Goal: Find specific page/section: Find specific page/section

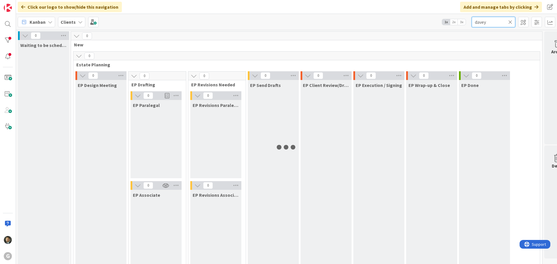
click at [486, 21] on input "davey" at bounding box center [492, 22] width 43 height 10
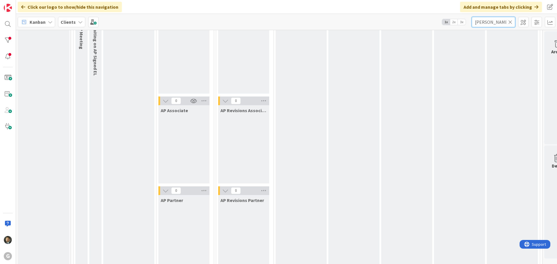
scroll to position [404, 0]
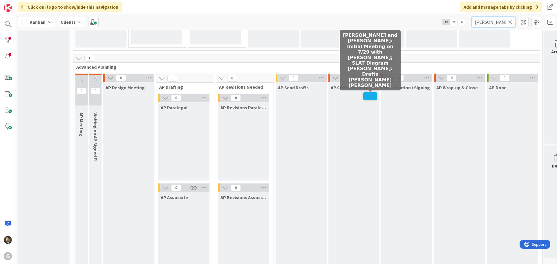
type input "[PERSON_NAME]"
click at [368, 93] on span at bounding box center [370, 96] width 14 height 8
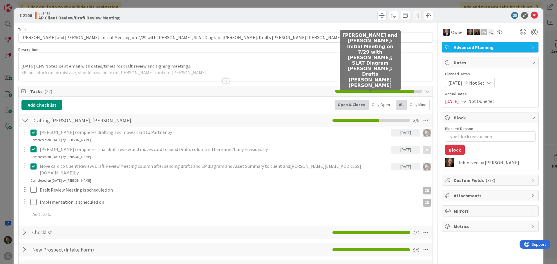
type textarea "x"
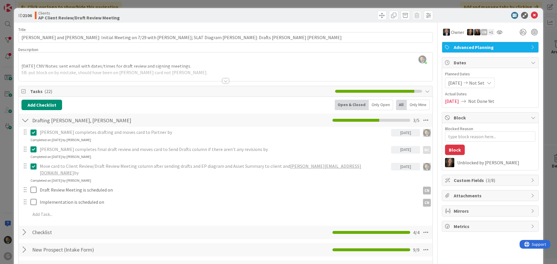
click at [224, 81] on div at bounding box center [225, 81] width 6 height 5
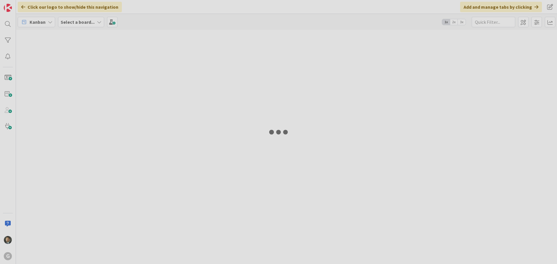
type input "[PERSON_NAME]"
